Goal: Task Accomplishment & Management: Use online tool/utility

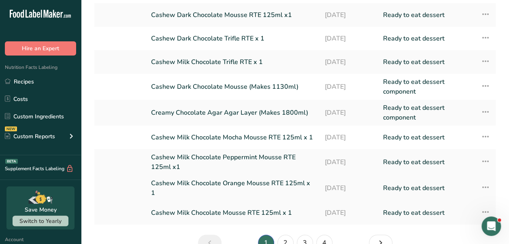
scroll to position [141, 0]
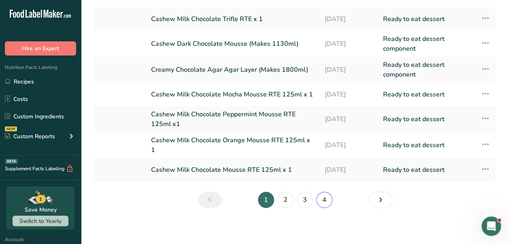
click at [323, 199] on link "4" at bounding box center [324, 199] width 16 height 16
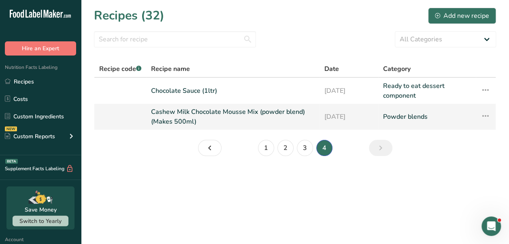
click at [181, 118] on link "Cashew Milk Chocolate Mousse Mix (powder blend) (Makes 500ml)" at bounding box center [232, 116] width 163 height 19
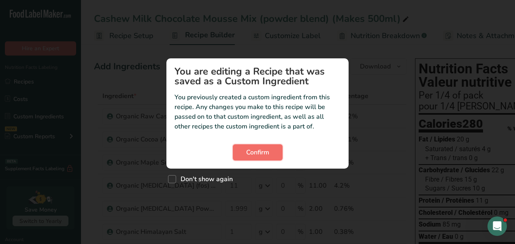
click at [252, 155] on span "Confirm" at bounding box center [257, 152] width 23 height 10
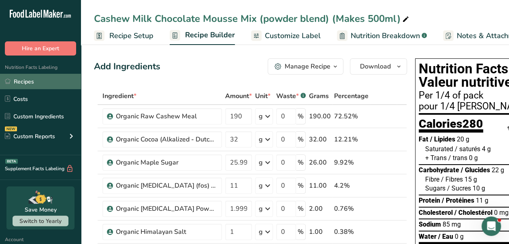
click at [23, 83] on link "Recipes" at bounding box center [40, 81] width 81 height 15
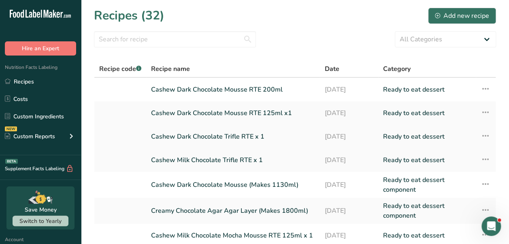
scroll to position [141, 0]
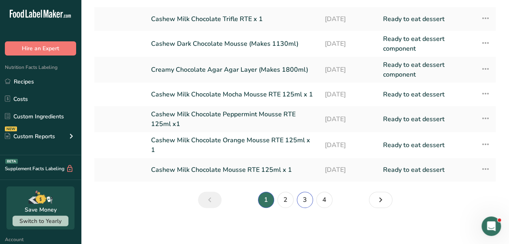
click at [306, 195] on link "3" at bounding box center [305, 199] width 16 height 16
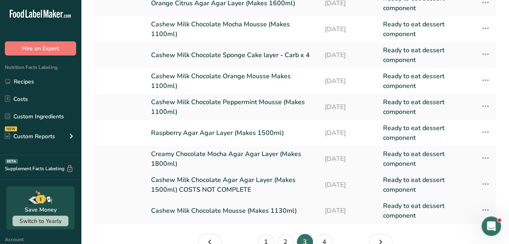
scroll to position [112, 0]
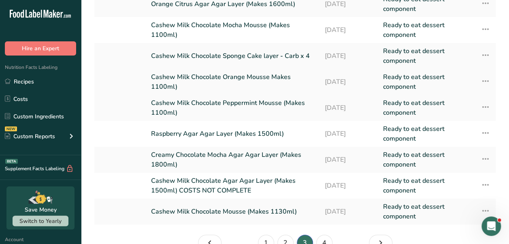
click at [257, 82] on link "Cashew Milk Chocolate Orange Mousse Makes 1100ml)" at bounding box center [232, 81] width 163 height 19
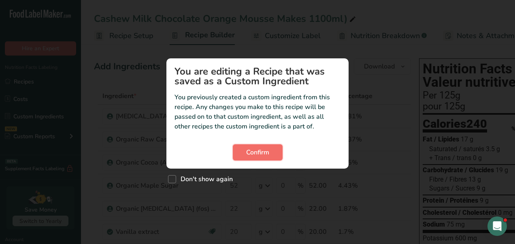
click at [265, 148] on span "Confirm" at bounding box center [257, 152] width 23 height 10
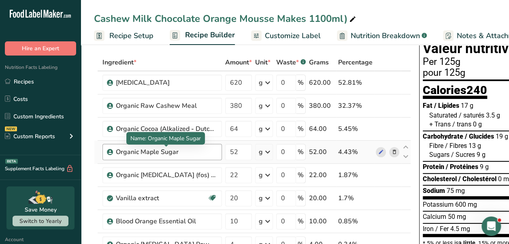
scroll to position [34, 0]
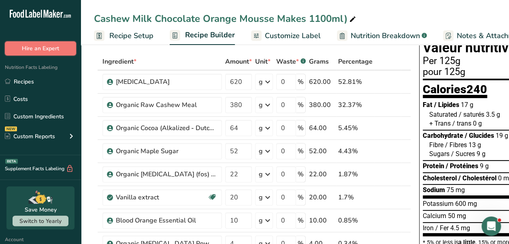
drag, startPoint x: 16, startPoint y: 52, endPoint x: 21, endPoint y: 63, distance: 12.0
click at [19, 59] on div ".a-20{fill:#fff;} Hire an Expert Nutrition Facts Labeling Recipes Costs Custom …" at bounding box center [40, 92] width 81 height 173
click at [26, 75] on link "Recipes" at bounding box center [40, 81] width 81 height 15
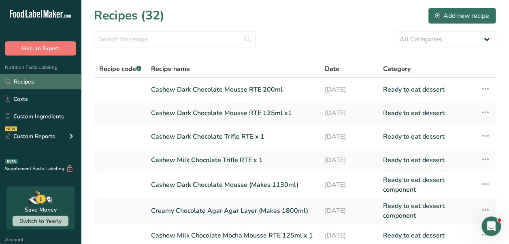
scroll to position [141, 0]
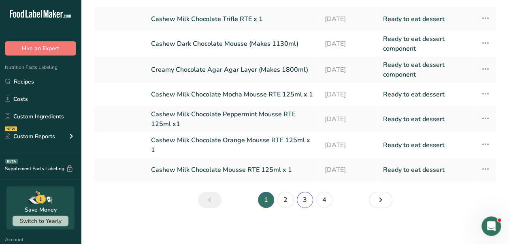
click at [301, 197] on link "3" at bounding box center [305, 199] width 16 height 16
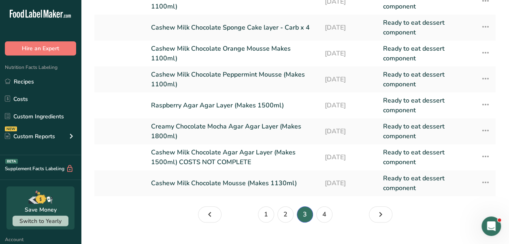
scroll to position [146, 0]
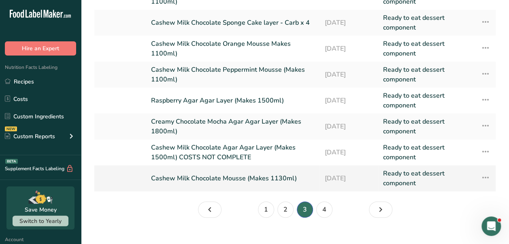
click at [259, 183] on link "Cashew Milk Chocolate Mousse (Makes 1130ml)" at bounding box center [232, 177] width 163 height 19
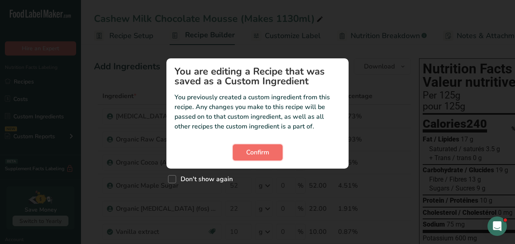
click at [256, 147] on span "Confirm" at bounding box center [257, 152] width 23 height 10
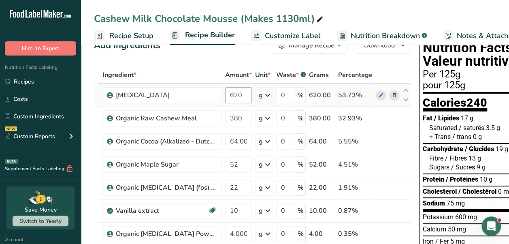
scroll to position [22, 0]
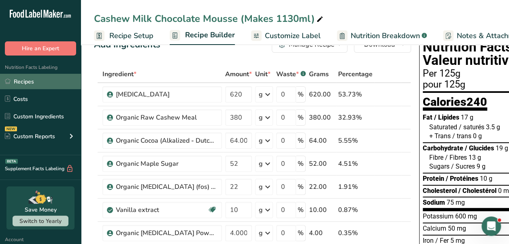
click at [29, 79] on link "Recipes" at bounding box center [40, 81] width 81 height 15
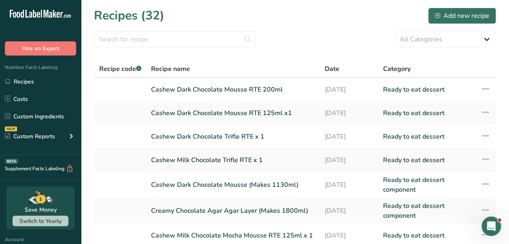
scroll to position [141, 0]
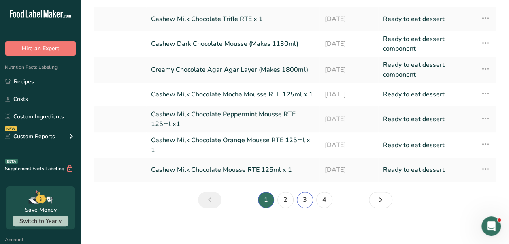
click at [307, 195] on link "3" at bounding box center [305, 199] width 16 height 16
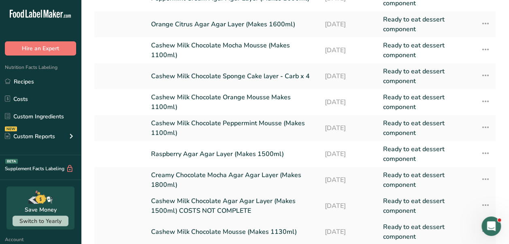
scroll to position [91, 0]
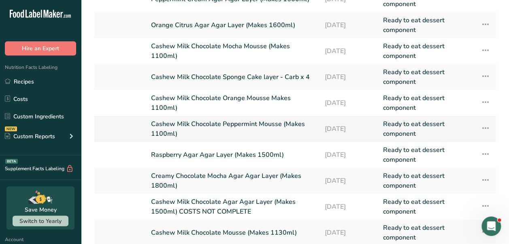
click at [237, 121] on link "Cashew Milk Chocolate Peppermint Mousse (Makes 1100ml)" at bounding box center [232, 128] width 163 height 19
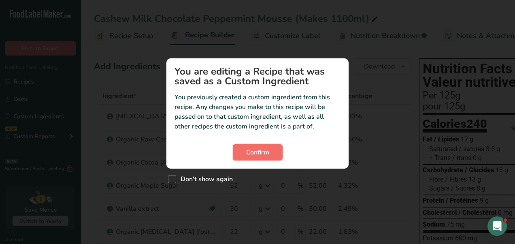
click at [254, 154] on span "Confirm" at bounding box center [257, 152] width 23 height 10
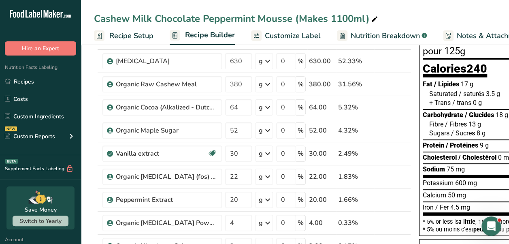
scroll to position [55, 0]
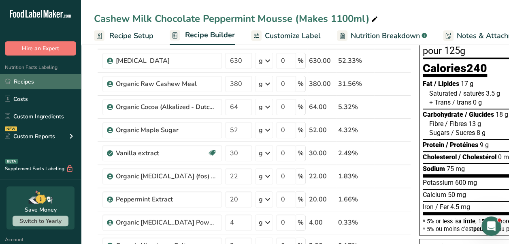
click at [33, 82] on link "Recipes" at bounding box center [40, 81] width 81 height 15
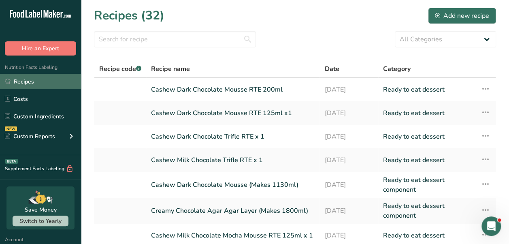
scroll to position [141, 0]
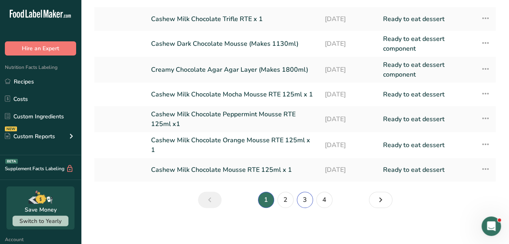
click at [304, 197] on link "3" at bounding box center [305, 199] width 16 height 16
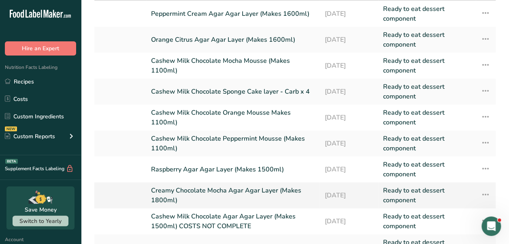
scroll to position [76, 0]
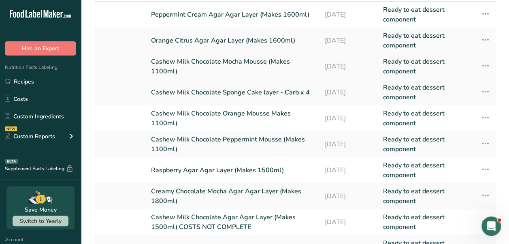
click at [213, 59] on link "Cashew Milk Chocolate Mocha Mousse (Makes 1100ml)" at bounding box center [232, 66] width 163 height 19
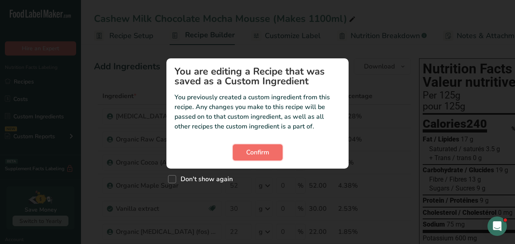
click at [258, 154] on span "Confirm" at bounding box center [257, 152] width 23 height 10
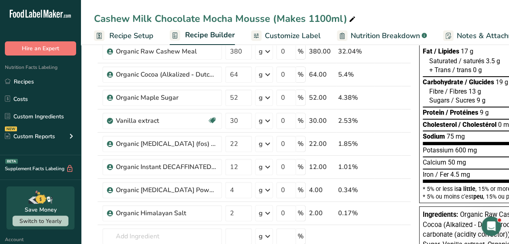
scroll to position [88, 0]
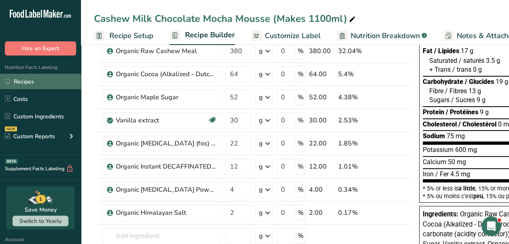
click at [45, 82] on link "Recipes" at bounding box center [40, 81] width 81 height 15
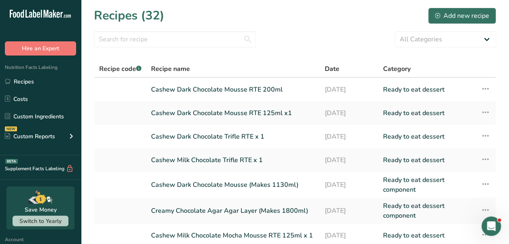
scroll to position [141, 0]
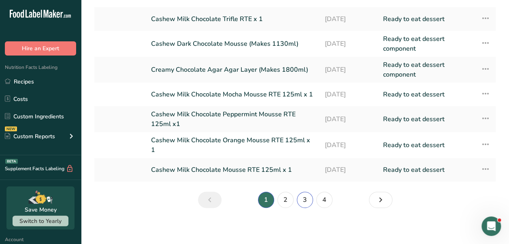
click at [300, 195] on link "3" at bounding box center [305, 199] width 16 height 16
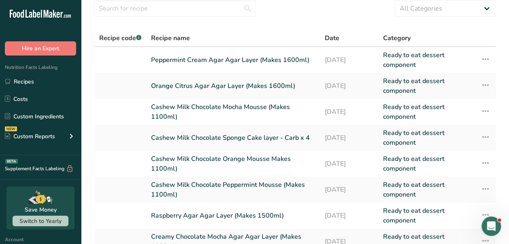
scroll to position [158, 0]
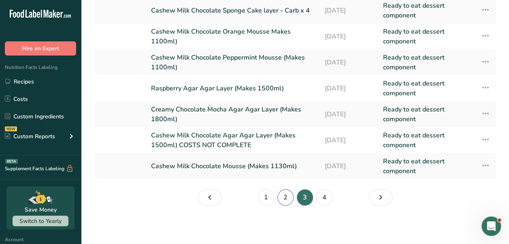
click at [283, 199] on link "2" at bounding box center [285, 197] width 16 height 16
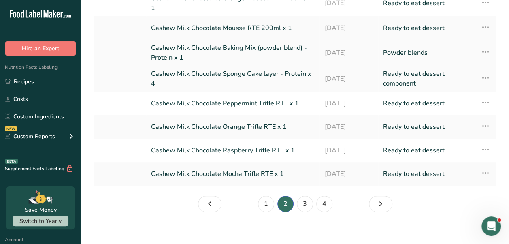
scroll to position [141, 0]
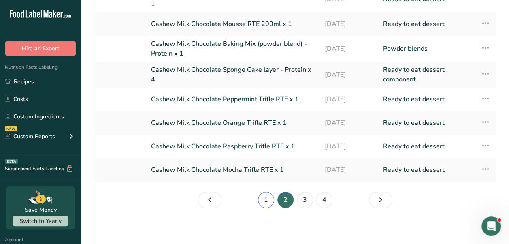
click at [267, 199] on link "1" at bounding box center [266, 199] width 16 height 16
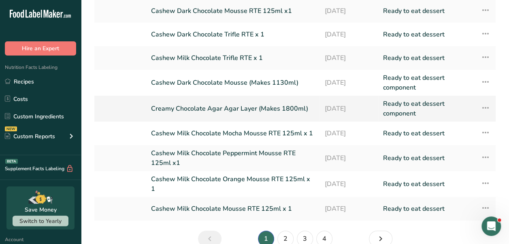
scroll to position [101, 0]
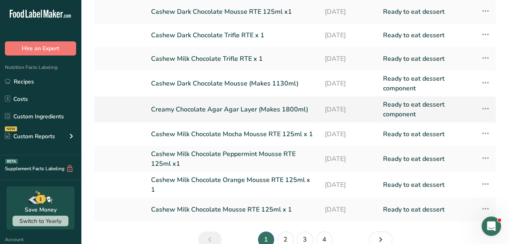
click at [232, 81] on link "Cashew Dark Chocolate Mousse (Makes 1130ml)" at bounding box center [232, 83] width 163 height 19
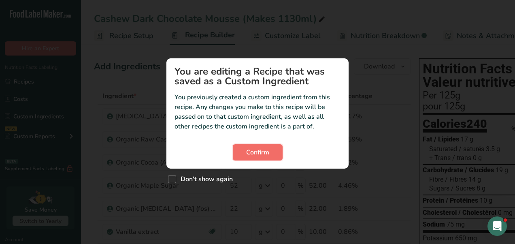
click at [259, 157] on button "Confirm" at bounding box center [258, 152] width 50 height 16
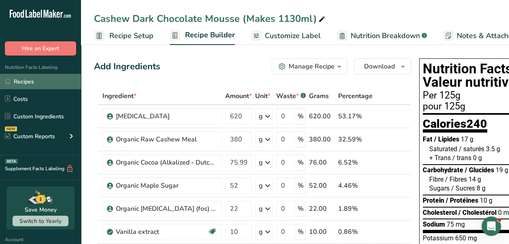
click at [37, 79] on link "Recipes" at bounding box center [40, 81] width 81 height 15
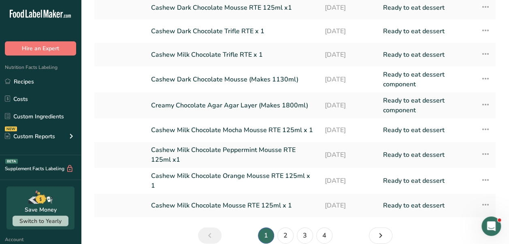
scroll to position [108, 0]
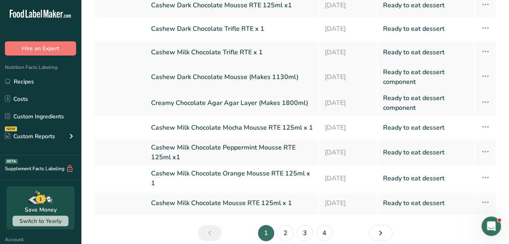
click at [232, 77] on link "Cashew Dark Chocolate Mousse (Makes 1130ml)" at bounding box center [232, 76] width 163 height 19
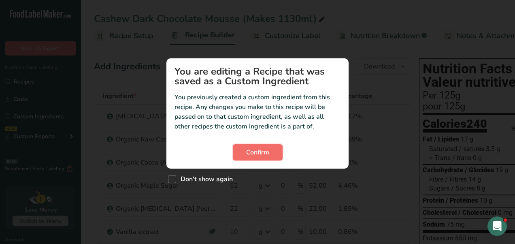
click at [267, 156] on span "Confirm" at bounding box center [257, 152] width 23 height 10
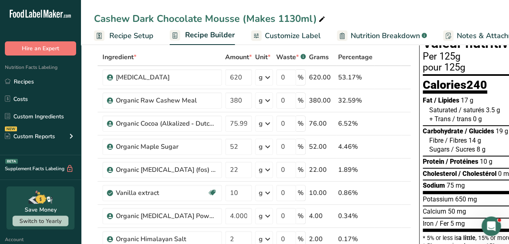
scroll to position [39, 0]
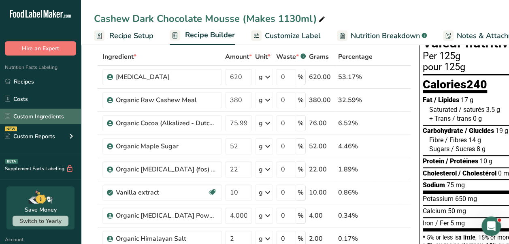
click at [29, 116] on link "Custom Ingredients" at bounding box center [40, 115] width 81 height 15
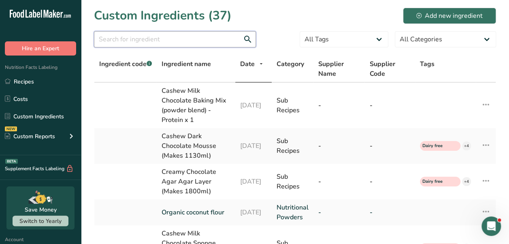
click at [129, 41] on input "text" at bounding box center [175, 39] width 162 height 16
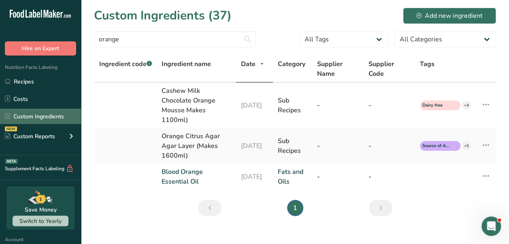
click at [36, 117] on link "Custom Ingredients" at bounding box center [40, 115] width 81 height 15
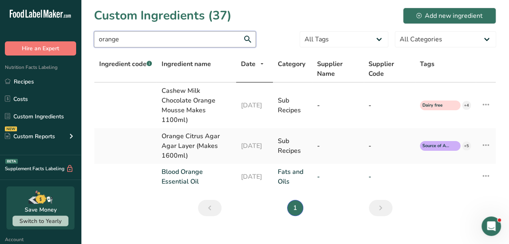
click at [214, 38] on input "orange" at bounding box center [175, 39] width 162 height 16
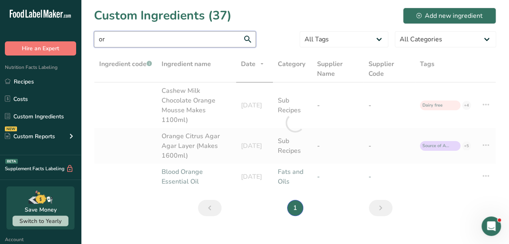
type input "o"
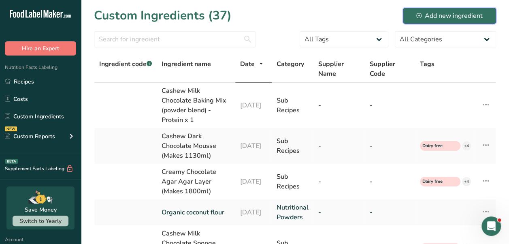
click at [444, 12] on div "Add new ingredient" at bounding box center [449, 16] width 66 height 10
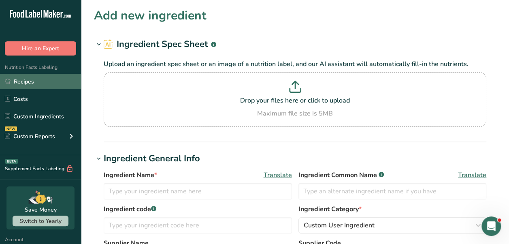
click at [49, 88] on link "Recipes" at bounding box center [40, 81] width 81 height 15
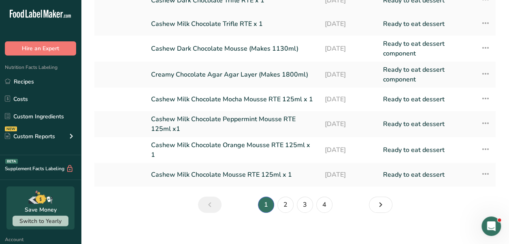
scroll to position [141, 0]
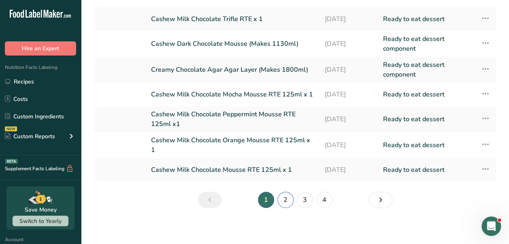
click at [280, 191] on link "2" at bounding box center [285, 199] width 16 height 16
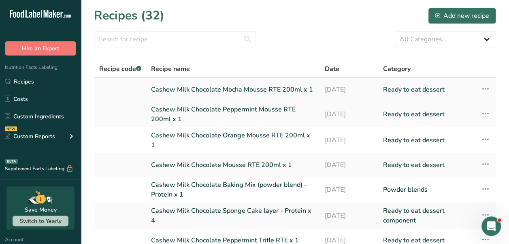
click at [241, 88] on link "Cashew Milk Chocolate Mocha Mousse RTE 200ml x 1" at bounding box center [232, 89] width 163 height 17
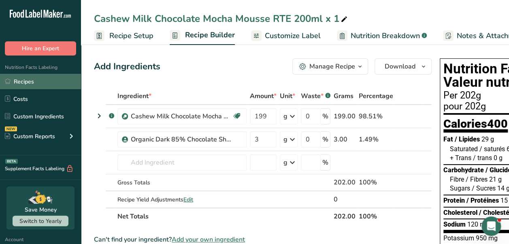
click at [33, 88] on link "Recipes" at bounding box center [40, 81] width 81 height 15
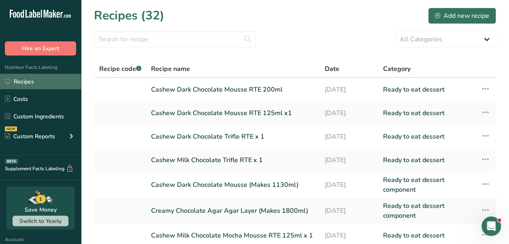
scroll to position [141, 0]
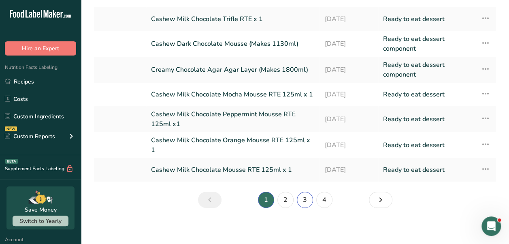
click at [298, 200] on link "3" at bounding box center [305, 199] width 16 height 16
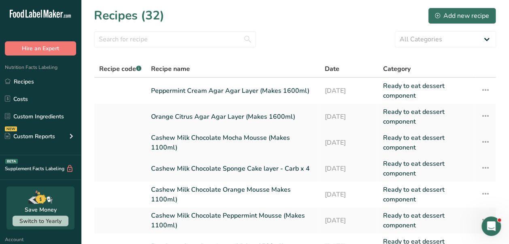
click at [248, 141] on link "Cashew Milk Chocolate Mocha Mousse (Makes 1100ml)" at bounding box center [232, 142] width 163 height 19
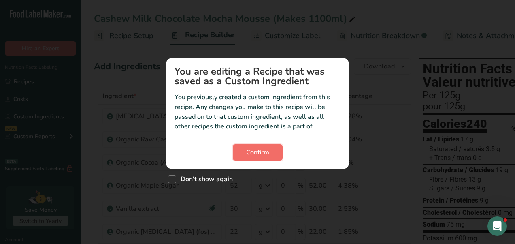
click at [248, 151] on span "Confirm" at bounding box center [257, 152] width 23 height 10
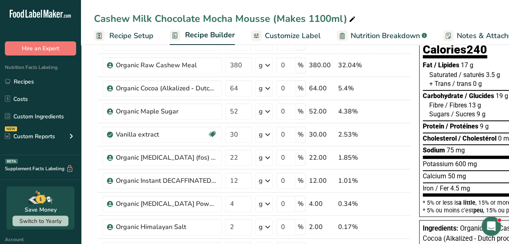
scroll to position [74, 0]
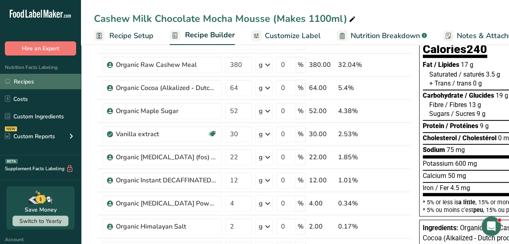
click at [55, 85] on link "Recipes" at bounding box center [40, 81] width 81 height 15
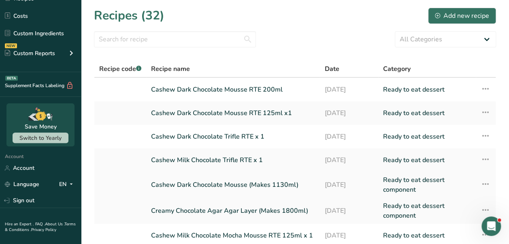
scroll to position [141, 0]
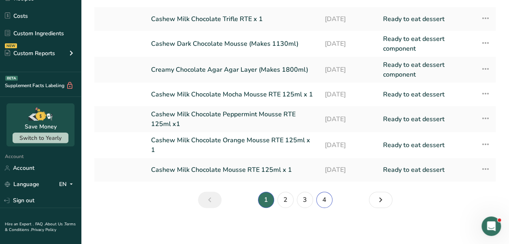
click at [323, 201] on link "4" at bounding box center [324, 199] width 16 height 16
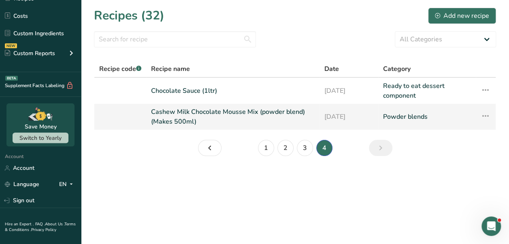
click at [184, 110] on link "Cashew Milk Chocolate Mousse Mix (powder blend) (Makes 500ml)" at bounding box center [232, 116] width 163 height 19
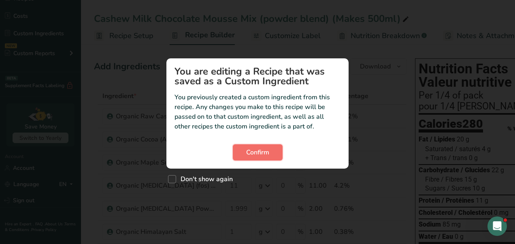
click at [258, 155] on span "Confirm" at bounding box center [257, 152] width 23 height 10
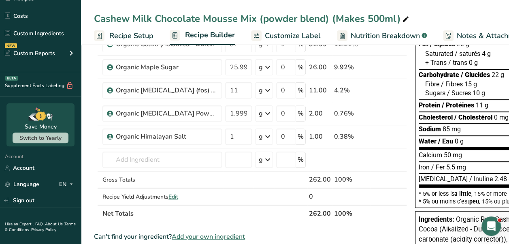
scroll to position [96, 0]
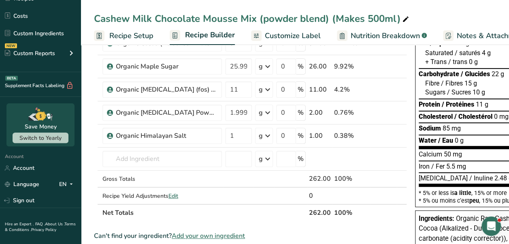
click at [259, 155] on div "g" at bounding box center [261, 159] width 4 height 10
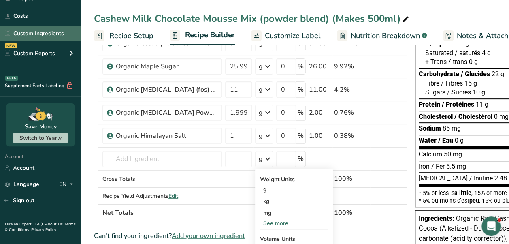
scroll to position [0, 0]
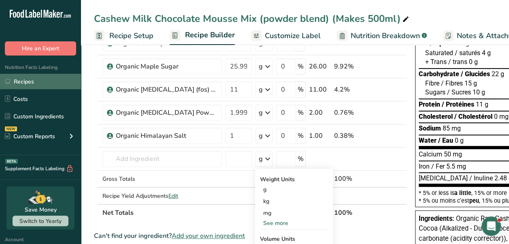
click at [32, 83] on link "Recipes" at bounding box center [40, 81] width 81 height 15
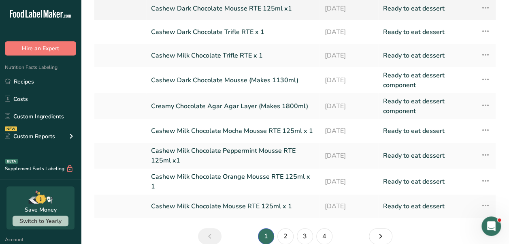
scroll to position [105, 0]
click at [243, 109] on link "Creamy Chocolate Agar Agar Layer (Makes 1800ml)" at bounding box center [232, 105] width 163 height 19
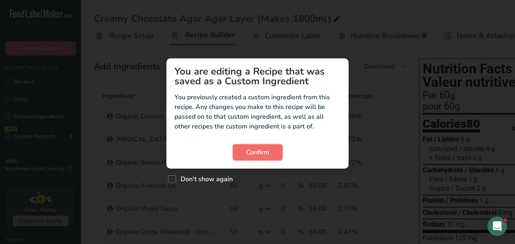
click at [263, 151] on span "Confirm" at bounding box center [257, 152] width 23 height 10
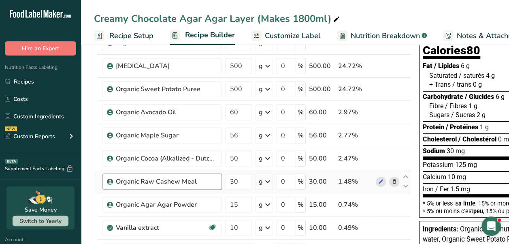
scroll to position [0, 4]
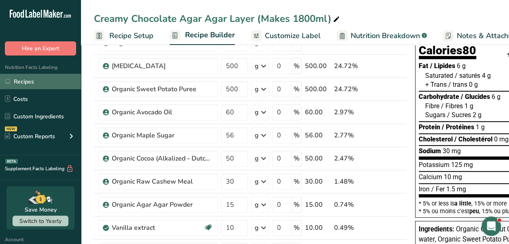
click at [32, 80] on link "Recipes" at bounding box center [40, 81] width 81 height 15
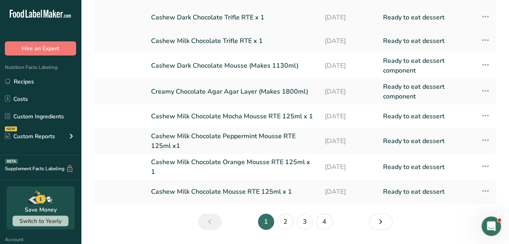
scroll to position [119, 0]
click at [286, 215] on link "2" at bounding box center [285, 221] width 16 height 16
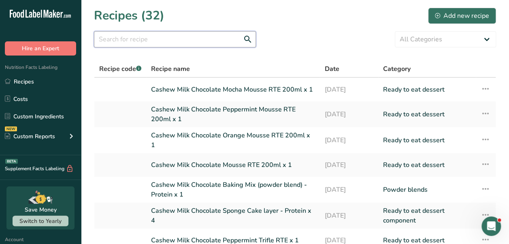
click at [122, 39] on input "text" at bounding box center [175, 39] width 162 height 16
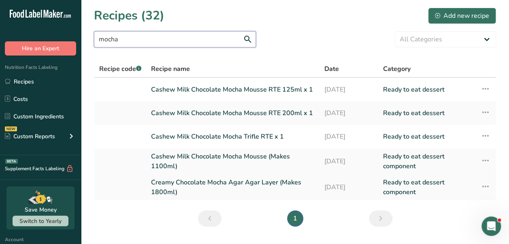
type input "mocha"
click at [229, 185] on link "Creamy Chocolate Mocha Agar Agar Layer (Makes 1800ml)" at bounding box center [232, 186] width 163 height 19
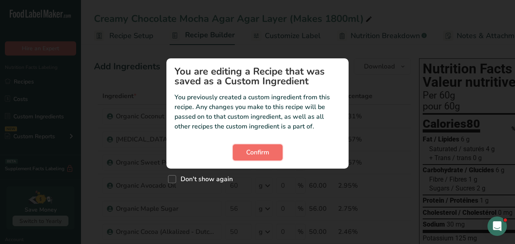
click at [270, 150] on button "Confirm" at bounding box center [258, 152] width 50 height 16
